Goal: Information Seeking & Learning: Learn about a topic

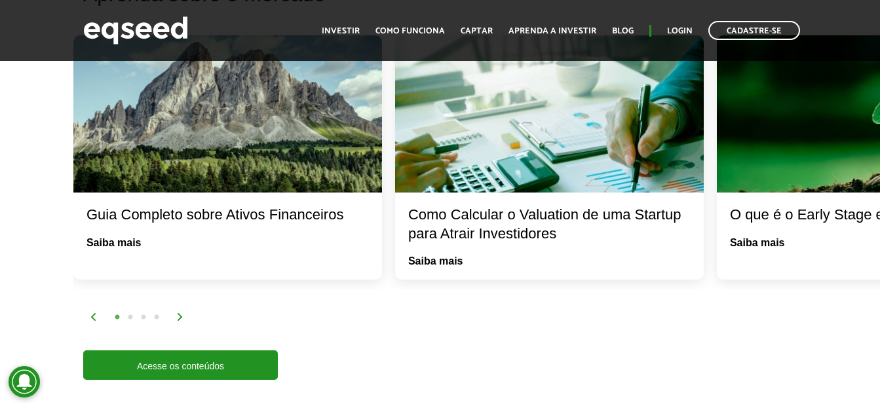
scroll to position [2555, 0]
click at [771, 215] on div "O que é o Early Stage em Startups?" at bounding box center [871, 215] width 282 height 19
click at [760, 174] on div at bounding box center [871, 113] width 309 height 157
click at [758, 212] on div "O que é o Early Stage em Startups?" at bounding box center [871, 215] width 282 height 19
click at [755, 242] on link "Saiba mais" at bounding box center [757, 243] width 55 height 10
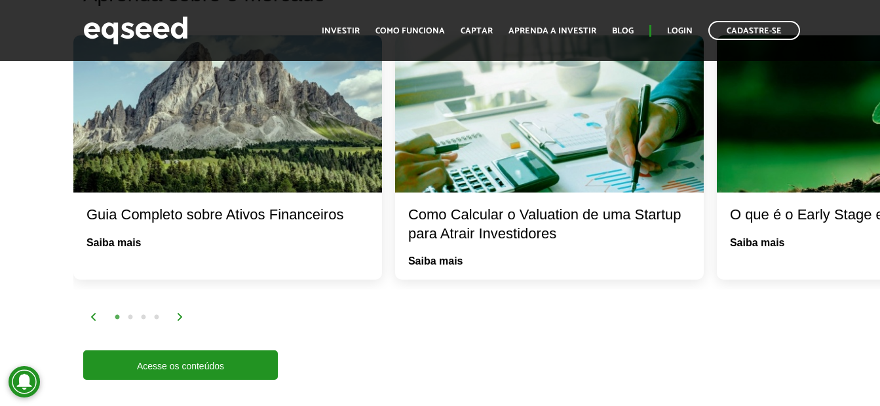
click at [208, 215] on div "Guia Completo sobre Ativos Financeiros" at bounding box center [227, 215] width 282 height 19
click at [126, 243] on link "Saiba mais" at bounding box center [113, 243] width 55 height 10
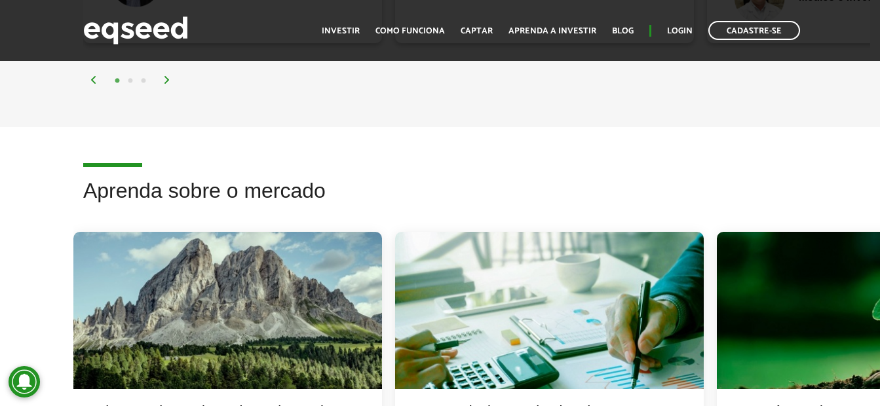
scroll to position [2620, 0]
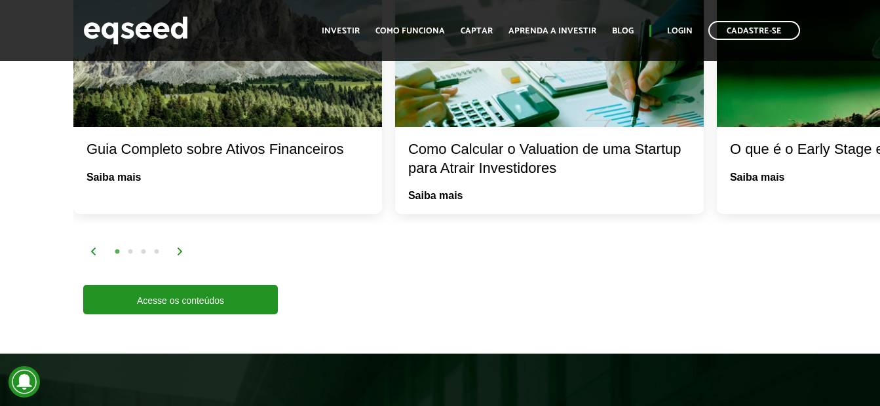
click at [179, 251] on img at bounding box center [180, 252] width 8 height 8
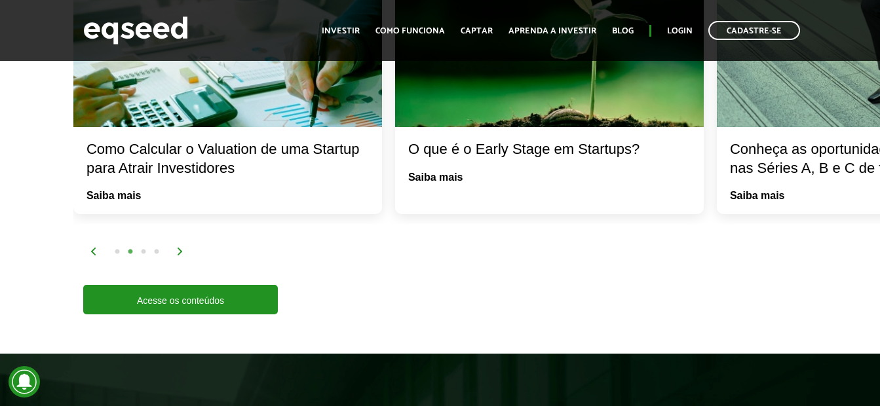
click at [179, 251] on img at bounding box center [180, 252] width 8 height 8
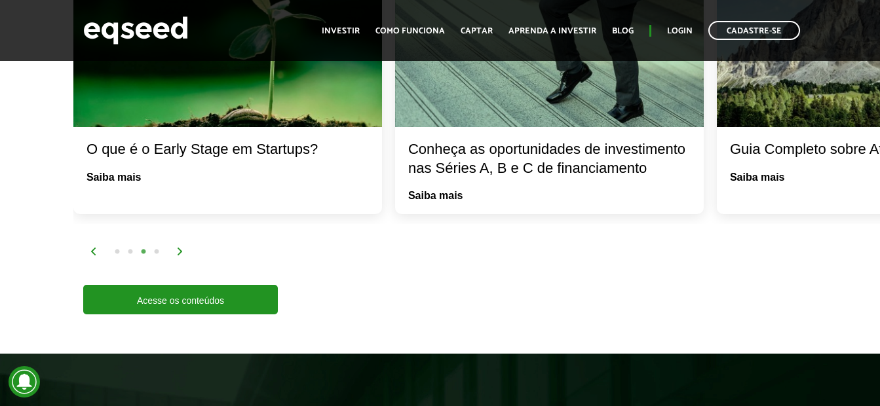
click at [179, 250] on img at bounding box center [180, 252] width 8 height 8
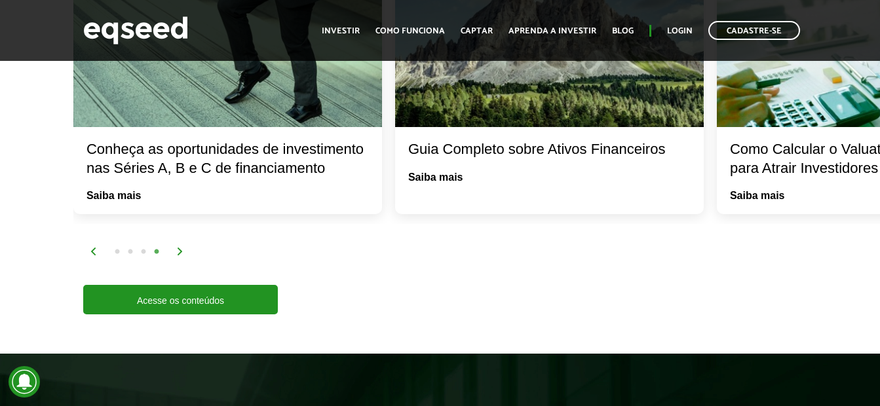
click at [179, 250] on img at bounding box center [180, 252] width 8 height 8
click at [181, 251] on img at bounding box center [180, 252] width 8 height 8
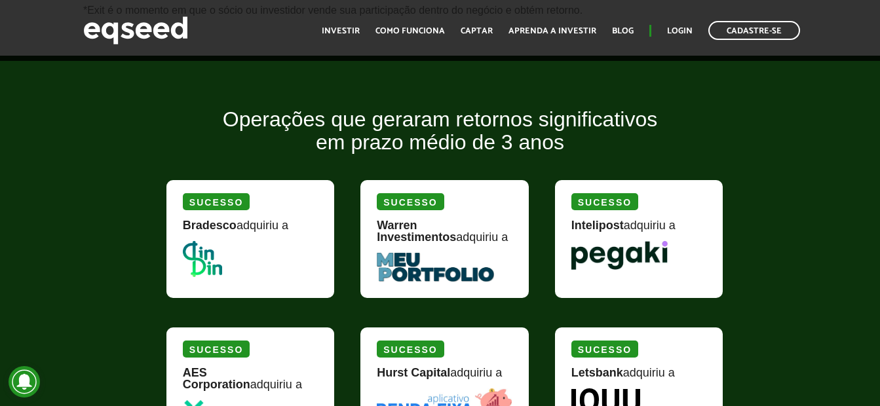
scroll to position [1572, 0]
